Goal: Transaction & Acquisition: Purchase product/service

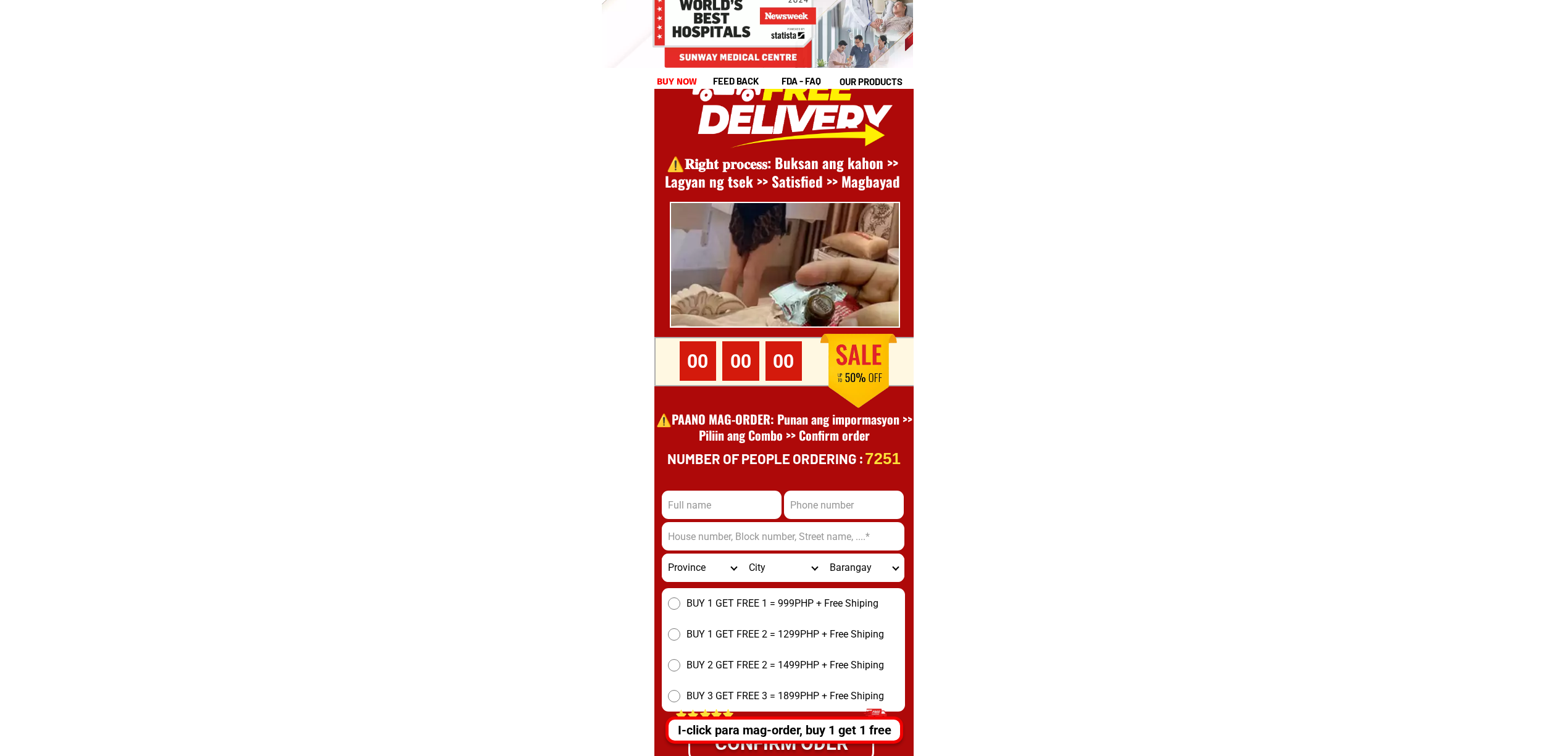
scroll to position [16932, 0]
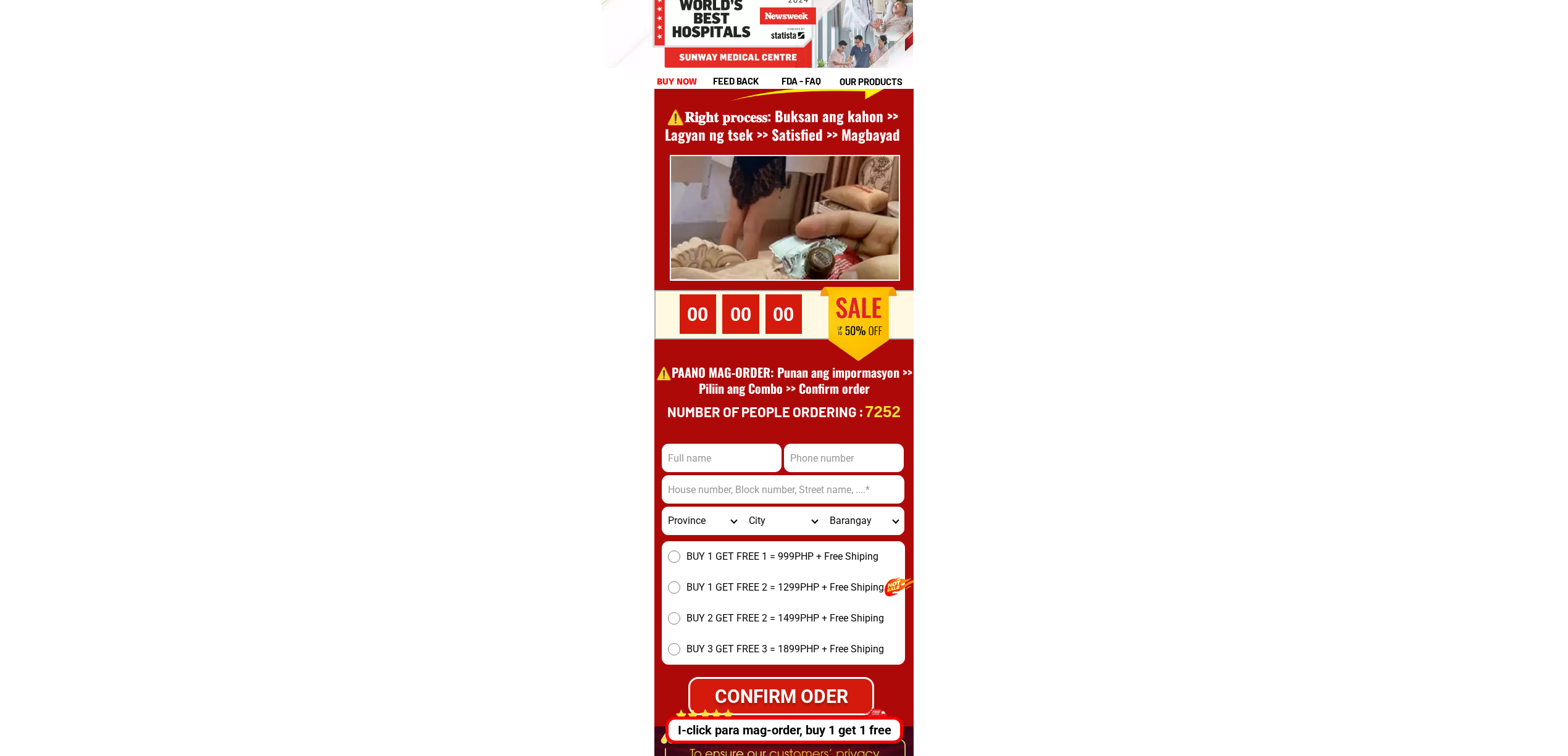
click at [818, 465] on input "Input phone_number" at bounding box center [844, 458] width 120 height 28
paste input "095160514477"
type input "095160514477"
click at [773, 494] on input "Input address" at bounding box center [783, 489] width 243 height 28
paste input "Phs4 pkg2 blk17 lot excist robes.brgy 176 bagong Silang Caloocan city""
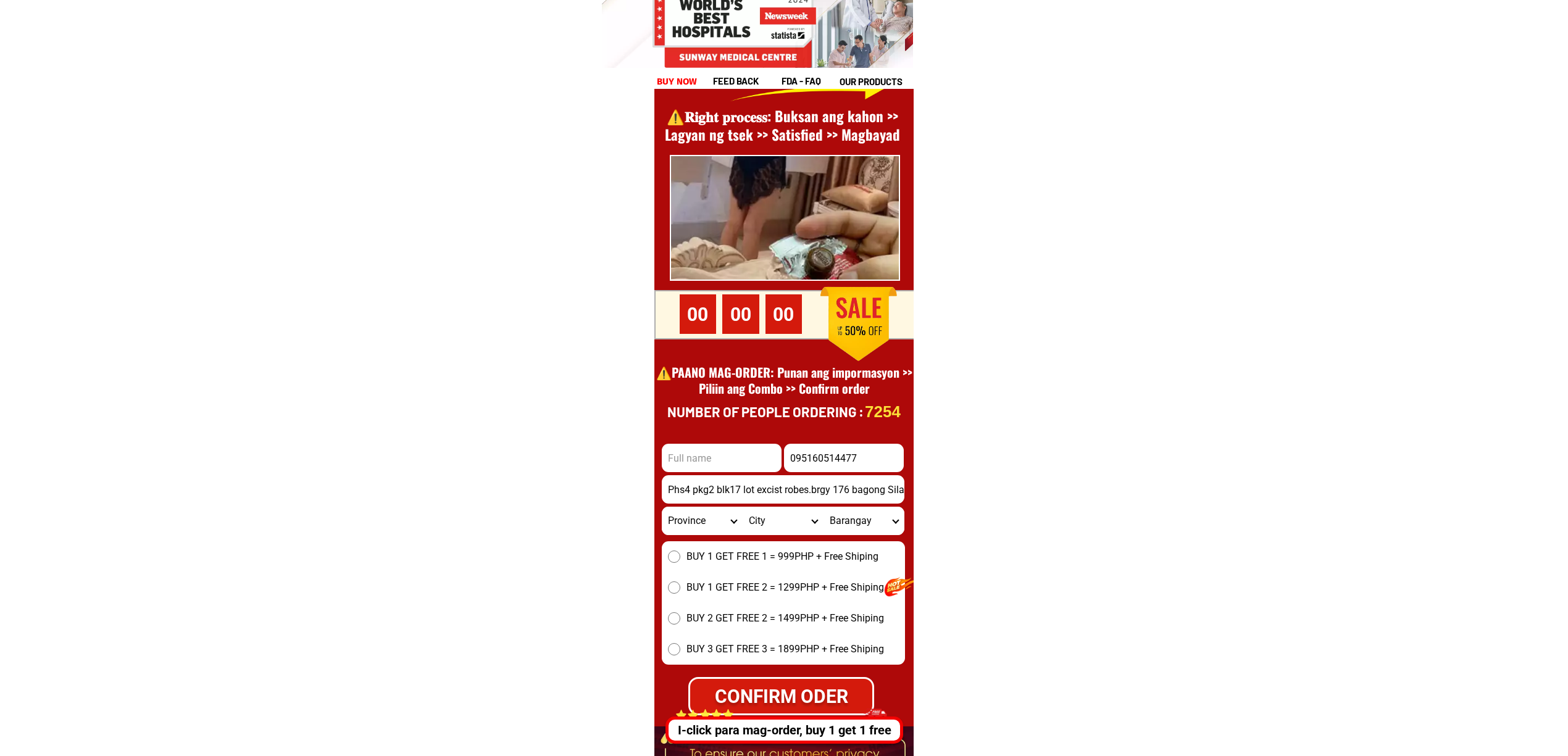
scroll to position [0, 77]
type input "Phs4 pkg2 blk17 lot excist robes.brgy 176 bagong Silang Caloocan city""
drag, startPoint x: 711, startPoint y: 457, endPoint x: 783, endPoint y: 470, distance: 73.2
click at [711, 457] on input "Input full_name" at bounding box center [721, 458] width 120 height 28
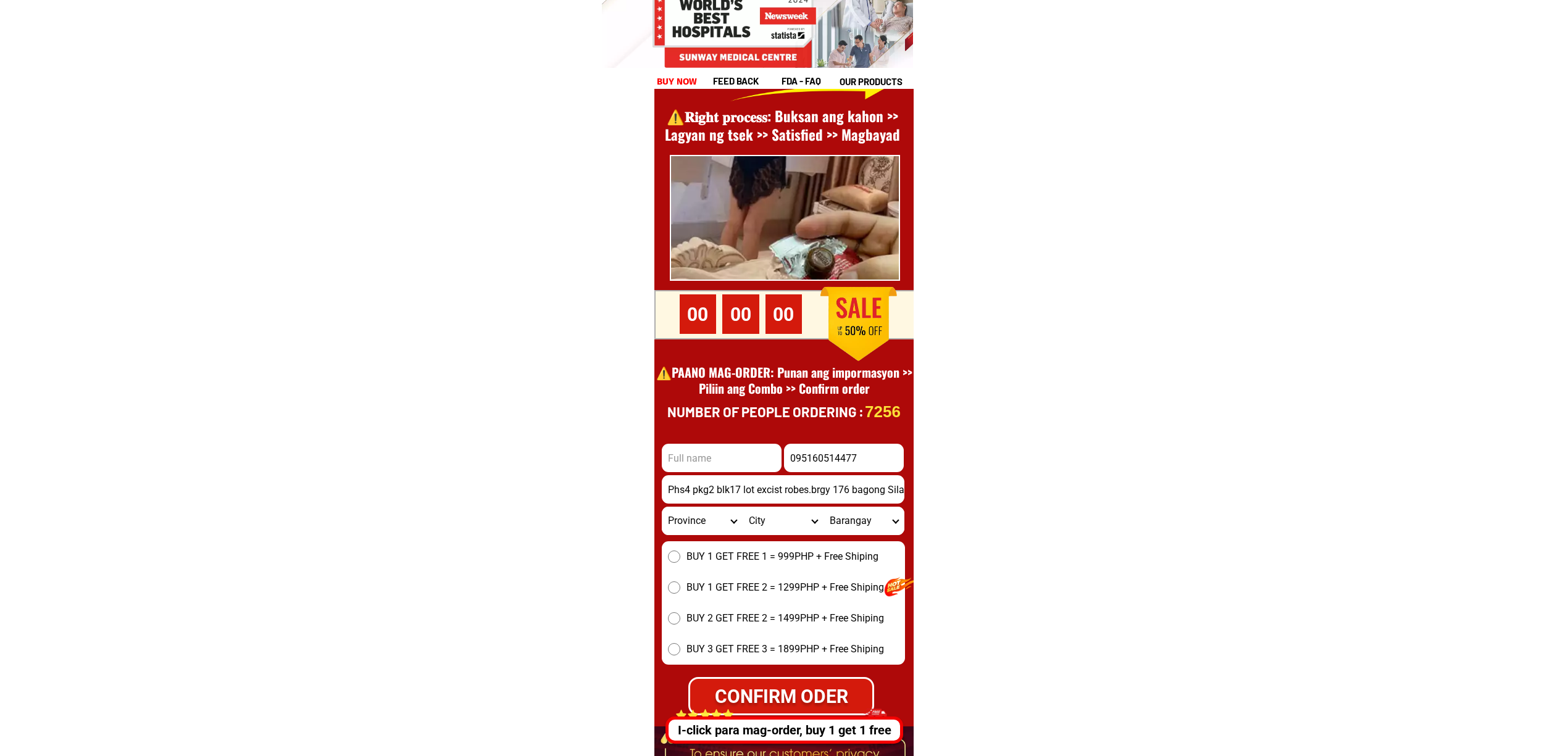
paste input "[PERSON_NAME]""
type input "[PERSON_NAME]"
click at [755, 612] on span "BUY 2 GET FREE 2 = 1499PHP + Free Shiping" at bounding box center [785, 618] width 197 height 14
click at [680, 612] on input "BUY 2 GET FREE 2 = 1499PHP + Free Shiping" at bounding box center [674, 618] width 12 height 12
radio input "true"
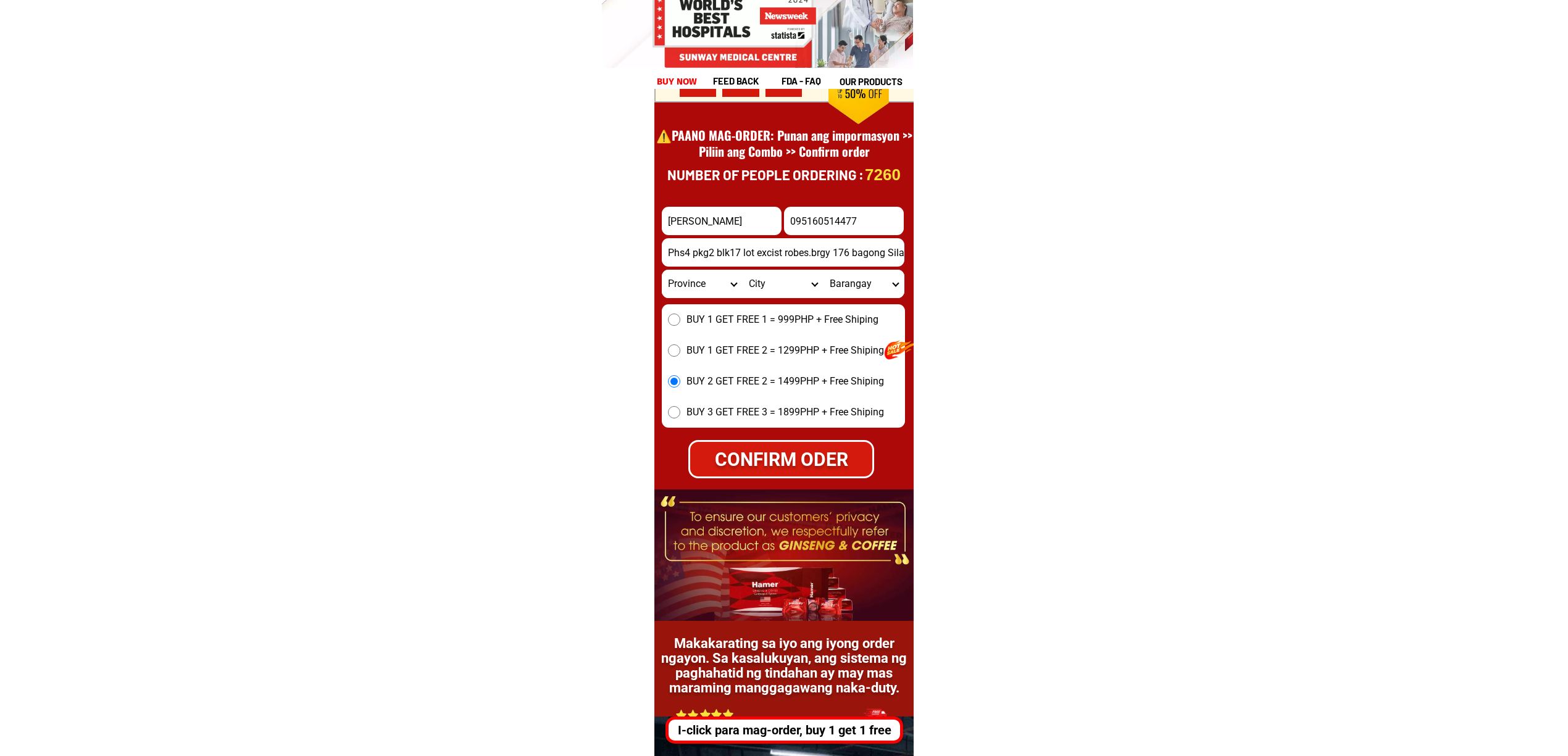
scroll to position [17179, 0]
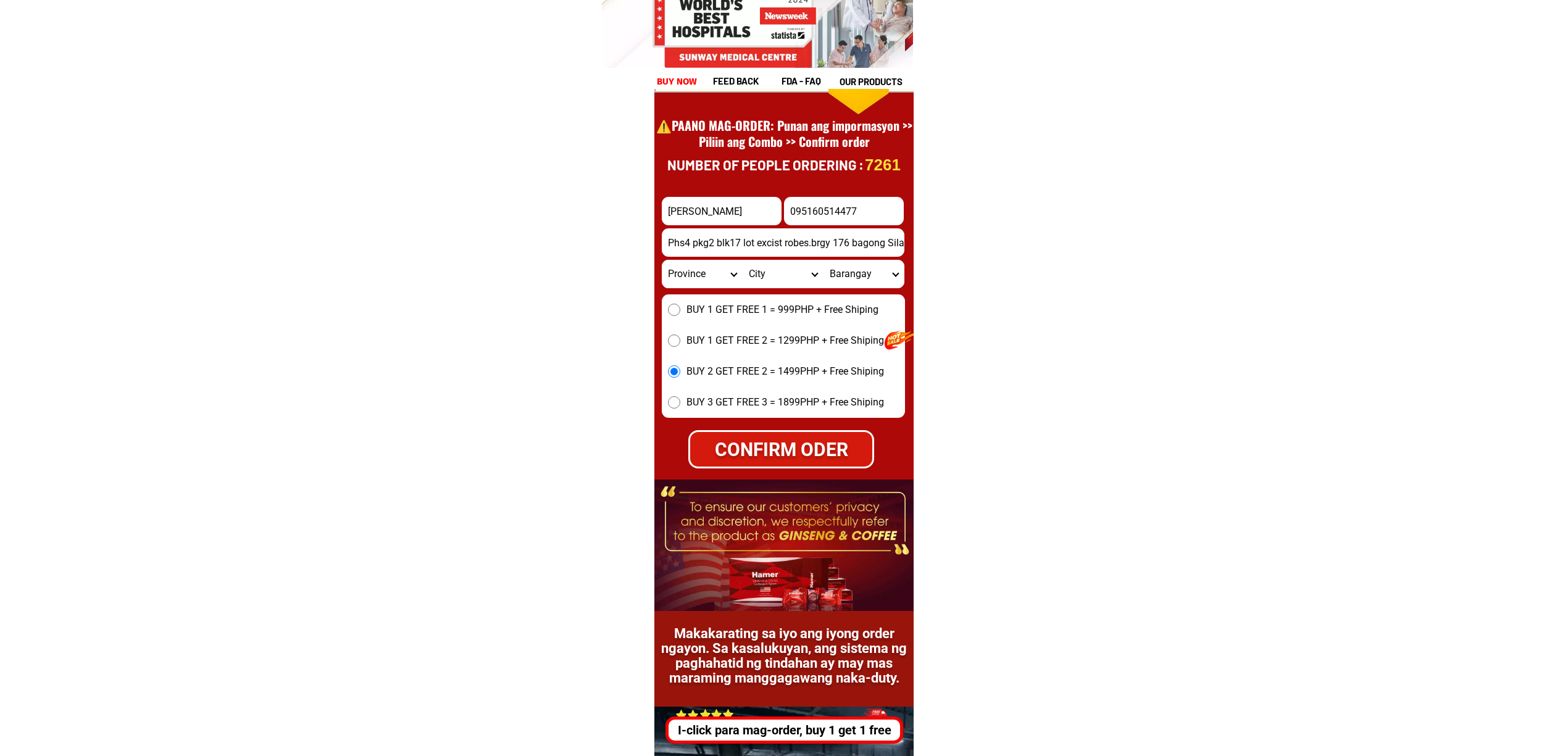
click at [865, 247] on input "Phs4 pkg2 blk17 lot excist robes.brgy 176 bagong Silang Caloocan city"" at bounding box center [783, 242] width 243 height 28
click at [739, 242] on input "Phs4 pkg2 blk17 lot excist robes.brgy 176 bagong Silang Caloocan city" at bounding box center [783, 242] width 243 height 28
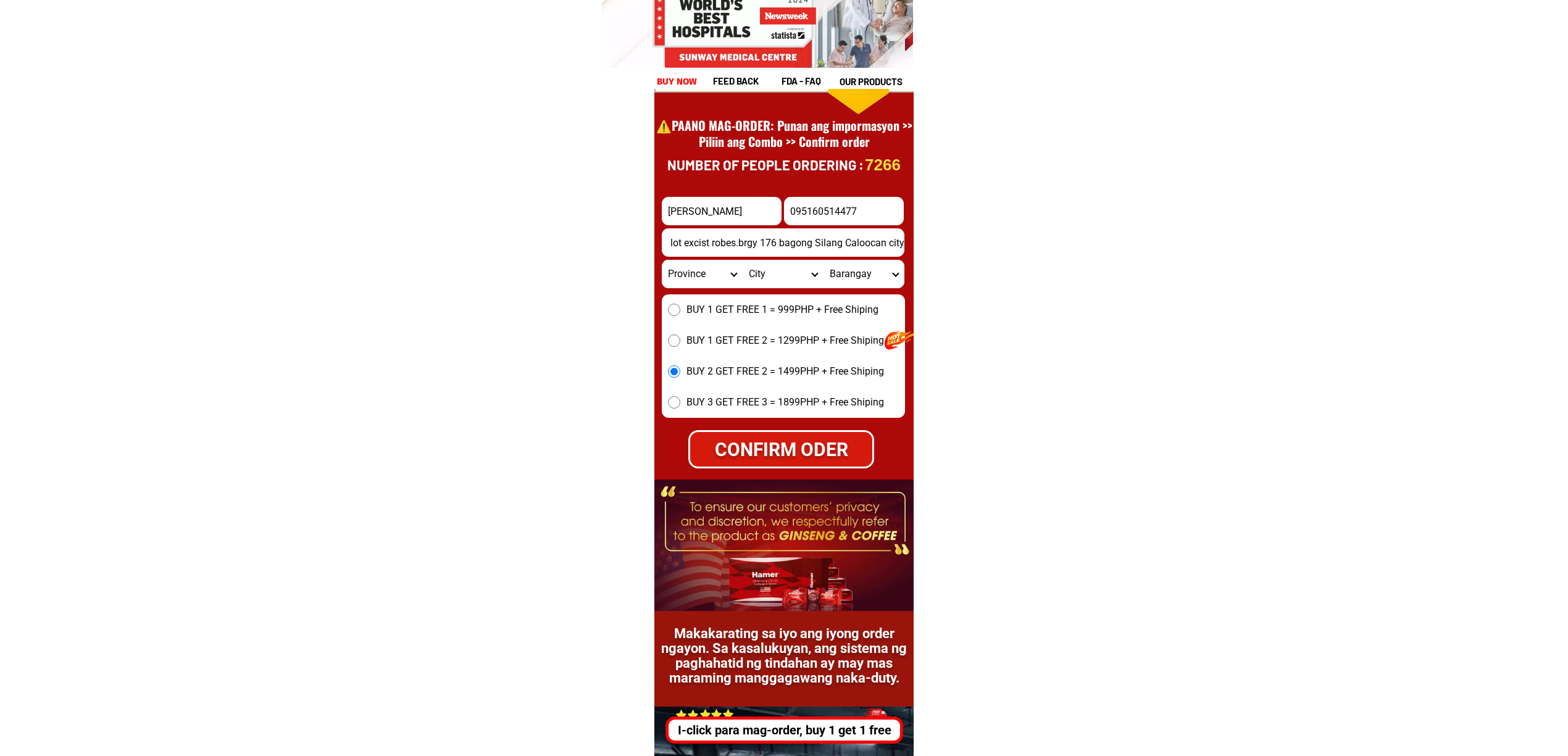
scroll to position [0, 0]
type input "Phs4 pkg2 blk17 lot excist robes.brgy 176 bagong Silang Caloocan city"
click at [816, 374] on span "BUY 2 GET FREE 2 = 1499PHP + Free Shiping" at bounding box center [785, 371] width 197 height 14
click at [680, 374] on input "BUY 2 GET FREE 2 = 1499PHP + Free Shiping" at bounding box center [674, 371] width 12 height 12
click at [869, 202] on input "095160514477" at bounding box center [844, 210] width 120 height 28
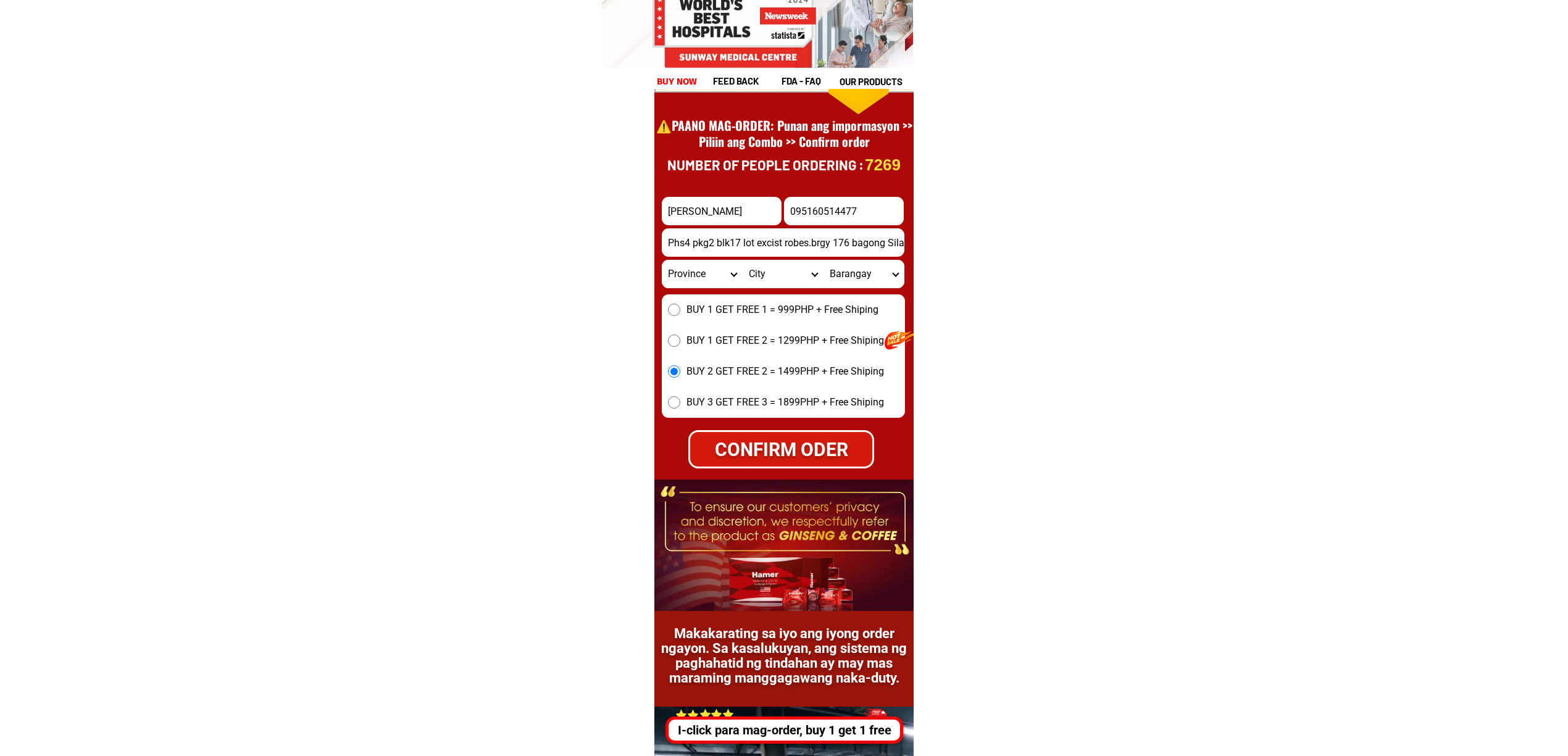
click at [869, 202] on input "095160514477" at bounding box center [844, 210] width 120 height 28
click at [828, 443] on div "CONFIRM ODER" at bounding box center [781, 449] width 183 height 27
radio input "true"
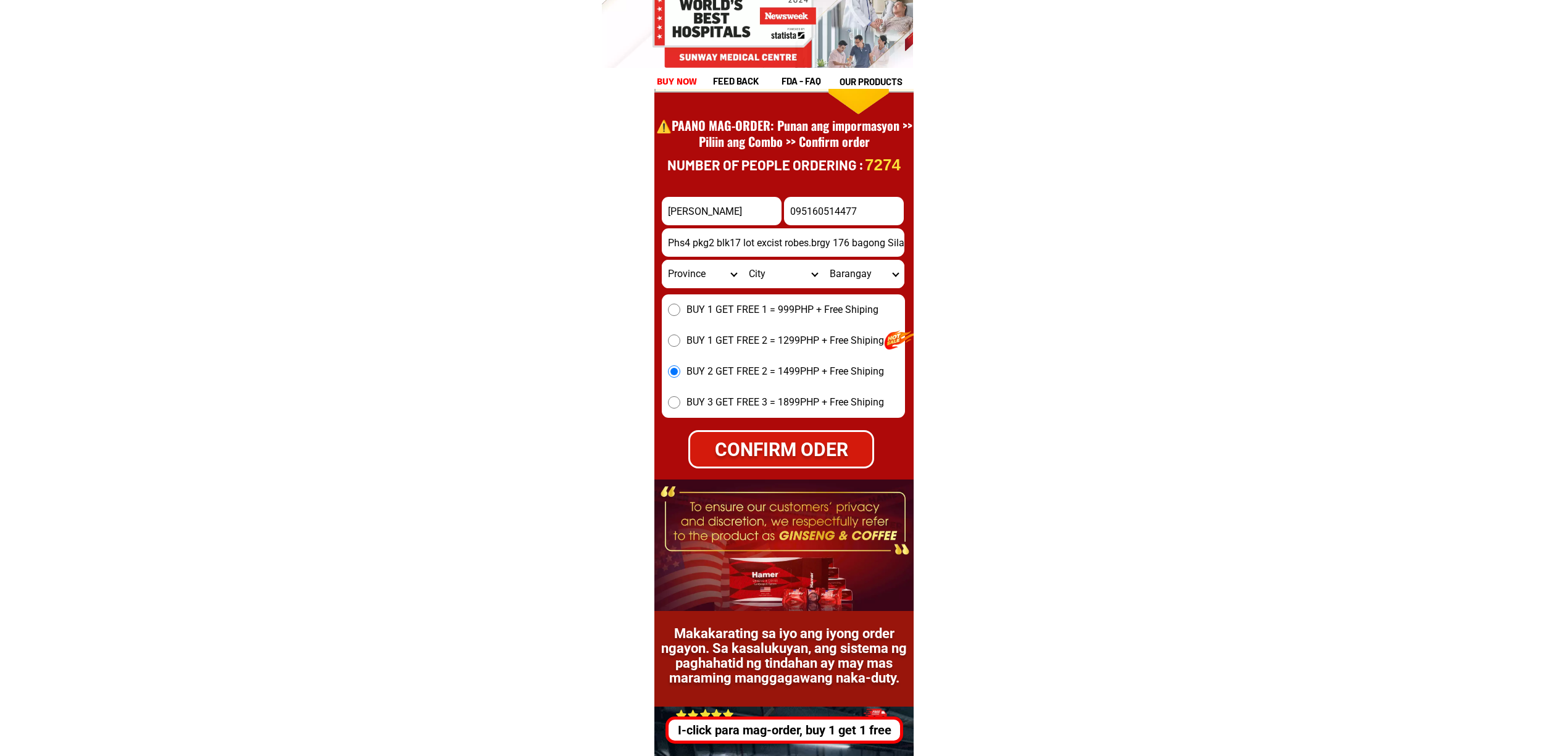
click at [870, 211] on input "095160514477" at bounding box center [844, 210] width 120 height 28
type input "09516051447"
click at [874, 239] on input "Phs4 pkg2 blk17 lot excist robes.brgy 176 bagong Silang Caloocan city" at bounding box center [783, 242] width 243 height 28
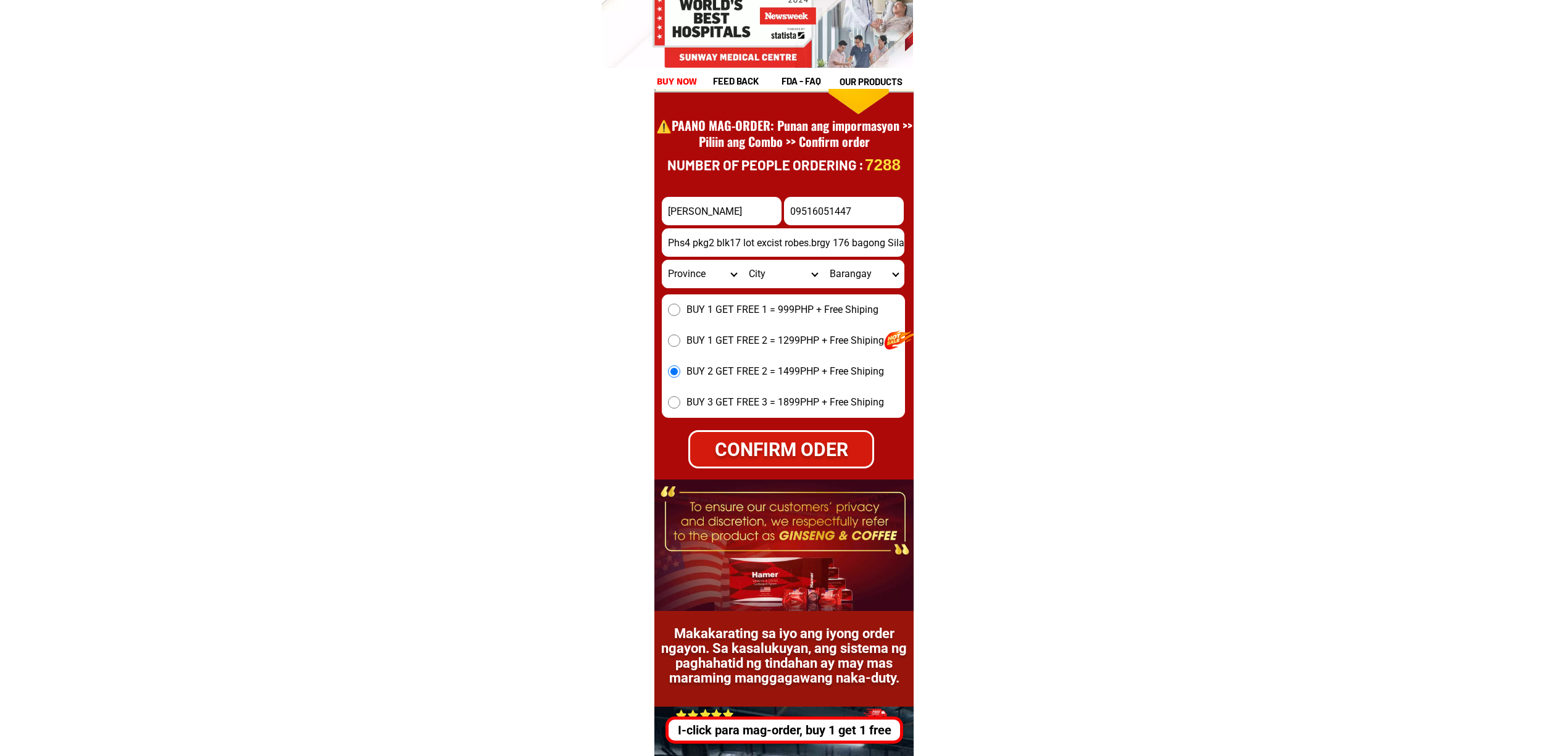
click at [708, 270] on select "Province [GEOGRAPHIC_DATA] [GEOGRAPHIC_DATA][PERSON_NAME][GEOGRAPHIC_DATA][GEOG…" at bounding box center [702, 274] width 81 height 28
select select "63_219"
click at [661, 260] on select "Province [GEOGRAPHIC_DATA] [GEOGRAPHIC_DATA][PERSON_NAME][GEOGRAPHIC_DATA][GEOG…" at bounding box center [702, 274] width 81 height 28
click at [759, 267] on select "City [GEOGRAPHIC_DATA] [GEOGRAPHIC_DATA] [GEOGRAPHIC_DATA] [GEOGRAPHIC_DATA]-ci…" at bounding box center [783, 274] width 81 height 28
select select "63_2199773"
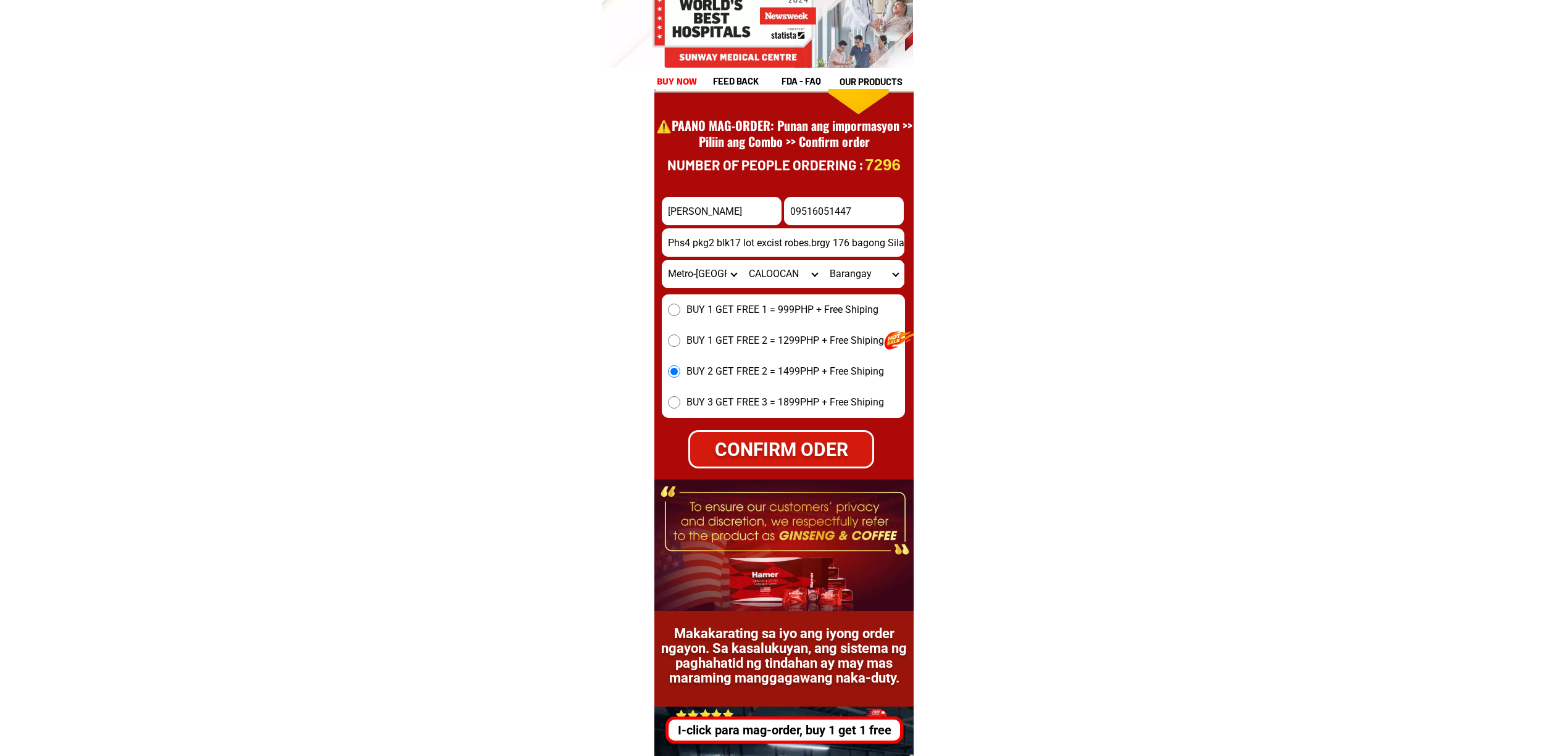
click at [827, 247] on input "Phs4 pkg2 blk17 lot excist robes.brgy 176 bagong Silang Caloocan city" at bounding box center [783, 242] width 243 height 28
click at [797, 280] on select "City [GEOGRAPHIC_DATA] [GEOGRAPHIC_DATA] [GEOGRAPHIC_DATA] [GEOGRAPHIC_DATA]-ci…" at bounding box center [783, 274] width 81 height 28
click at [742, 260] on select "City [GEOGRAPHIC_DATA] [GEOGRAPHIC_DATA] [GEOGRAPHIC_DATA] [GEOGRAPHIC_DATA]-ci…" at bounding box center [783, 274] width 81 height 28
click at [872, 241] on input "Phs4 pkg2 blk17 lot excist robes.brgy 176 bagong Silang Caloocan city" at bounding box center [783, 242] width 243 height 28
click at [844, 278] on select "[GEOGRAPHIC_DATA]" at bounding box center [864, 274] width 81 height 28
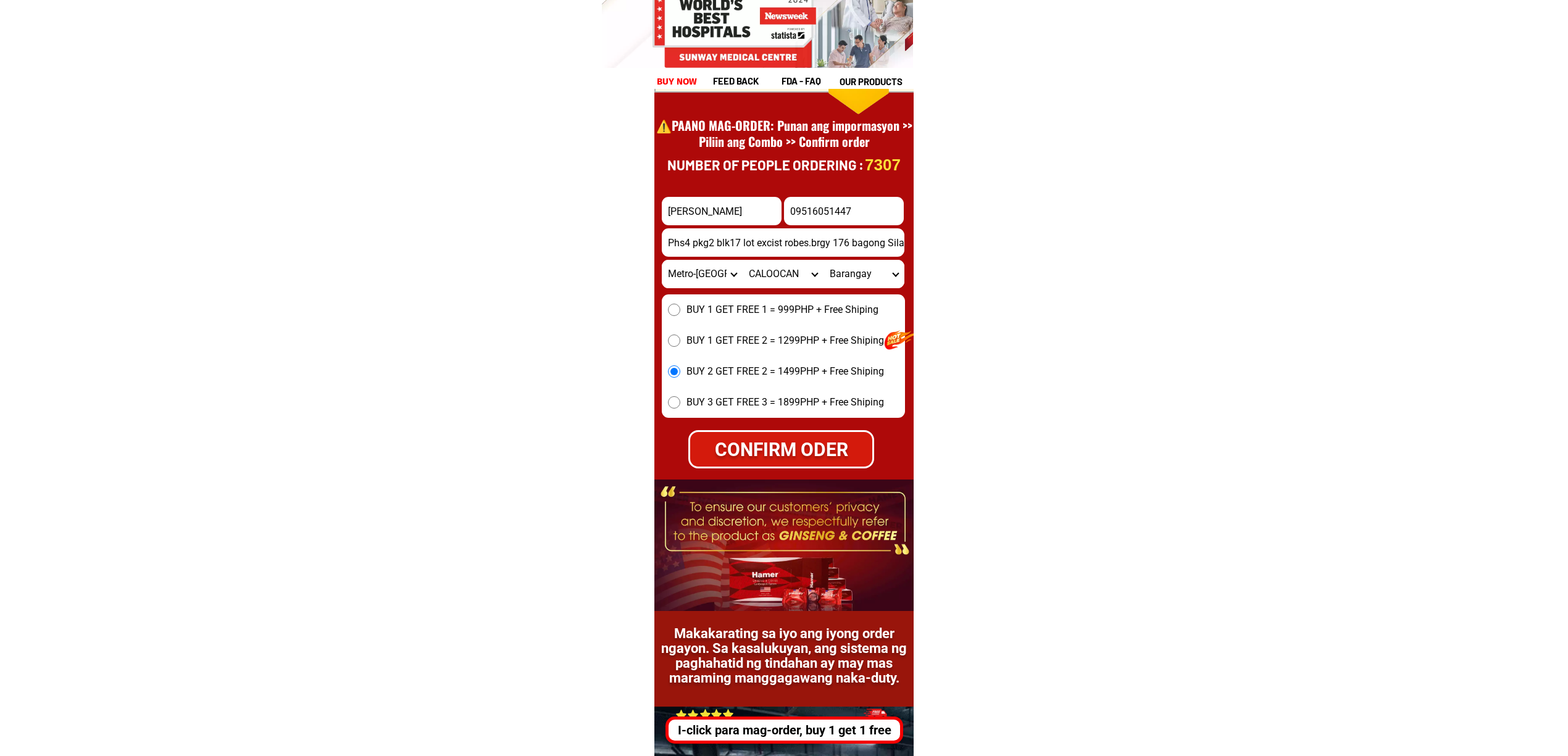
select select "63_21997732517"
click at [823, 260] on select "[GEOGRAPHIC_DATA]" at bounding box center [864, 274] width 81 height 28
click at [826, 448] on div "CONFIRM ODER" at bounding box center [781, 449] width 186 height 28
radio input "true"
